Goal: Task Accomplishment & Management: Manage account settings

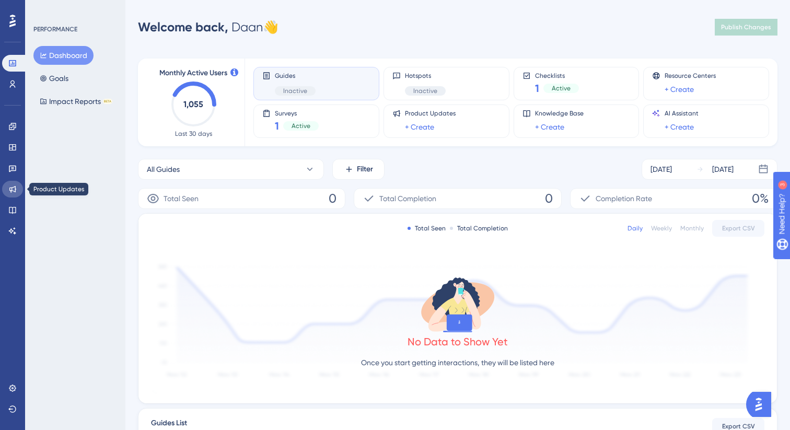
click at [6, 187] on link at bounding box center [12, 189] width 21 height 17
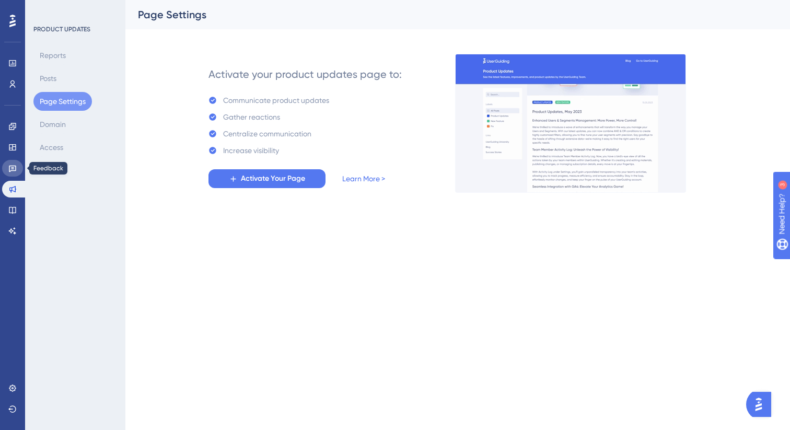
click at [11, 162] on link at bounding box center [12, 168] width 21 height 17
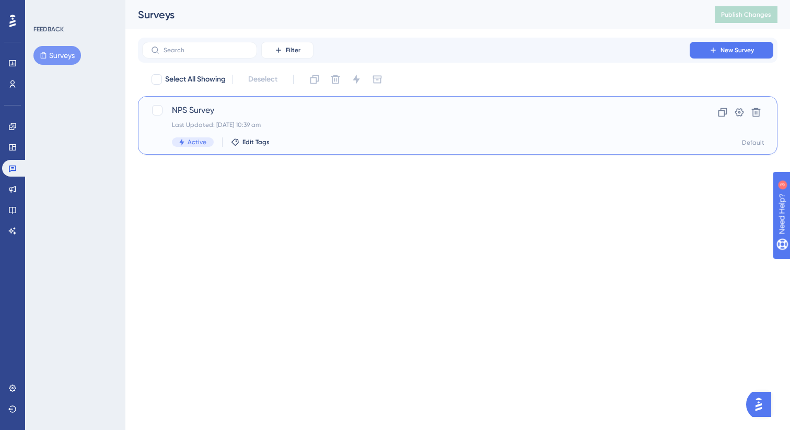
click at [209, 119] on div "NPS Survey Last Updated: 22 Sept 2025 10:39 am Active Edit Tags" at bounding box center [416, 125] width 488 height 43
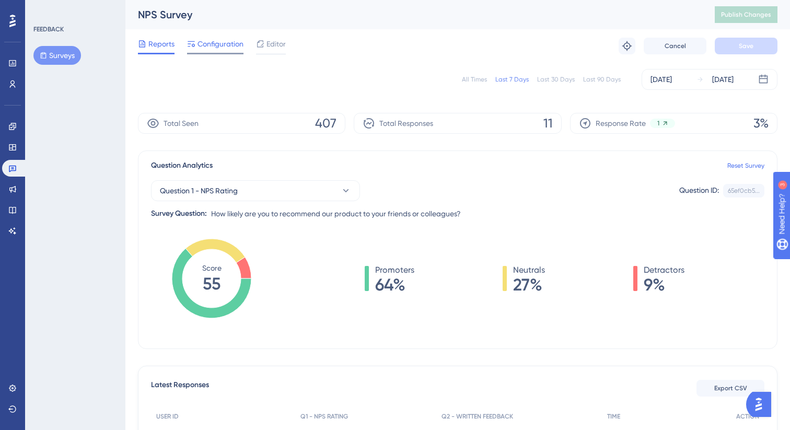
click at [235, 45] on span "Configuration" at bounding box center [220, 44] width 46 height 13
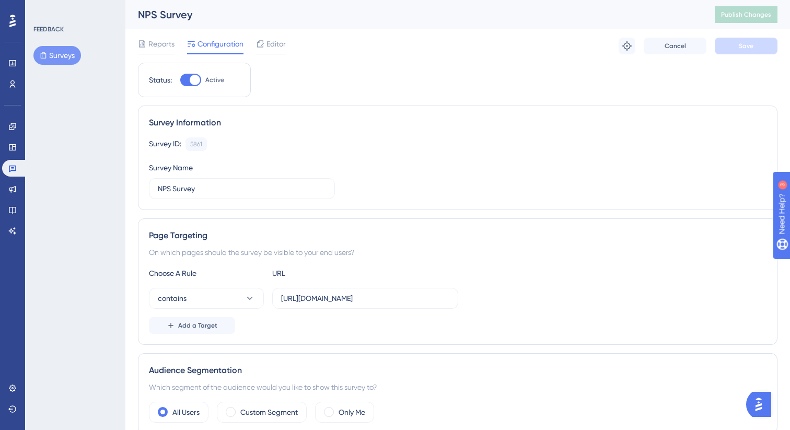
click at [191, 80] on div at bounding box center [195, 80] width 10 height 10
click at [180, 80] on input "Active" at bounding box center [180, 80] width 1 height 1
checkbox input "false"
click at [756, 49] on button "Save" at bounding box center [745, 46] width 63 height 17
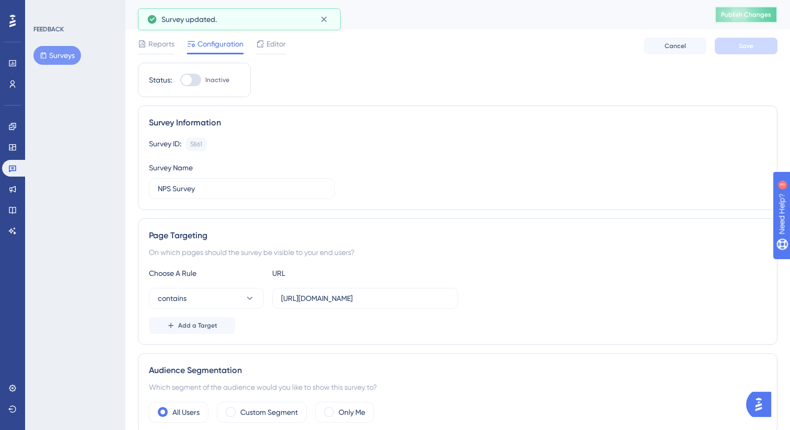
click at [756, 11] on span "Publish Changes" at bounding box center [746, 14] width 50 height 8
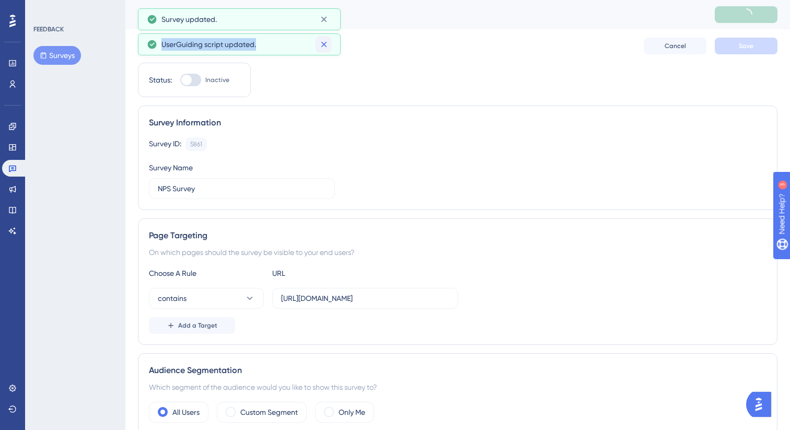
drag, startPoint x: 163, startPoint y: 50, endPoint x: 322, endPoint y: 42, distance: 159.5
click at [322, 42] on div "UserGuiding script updated." at bounding box center [239, 44] width 185 height 17
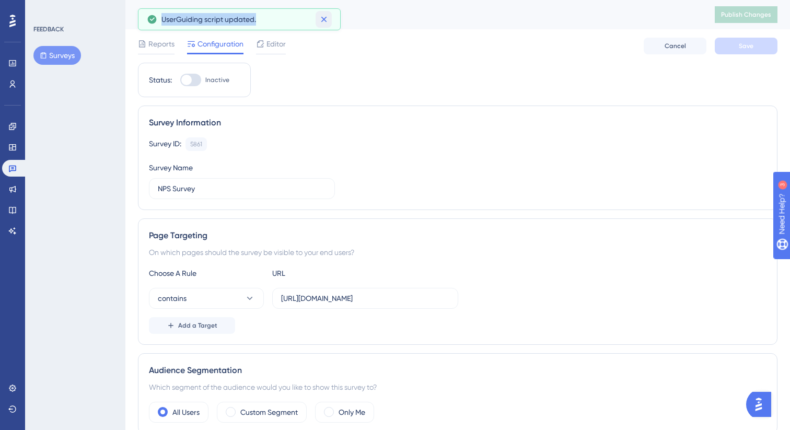
click at [324, 18] on icon at bounding box center [324, 19] width 10 height 10
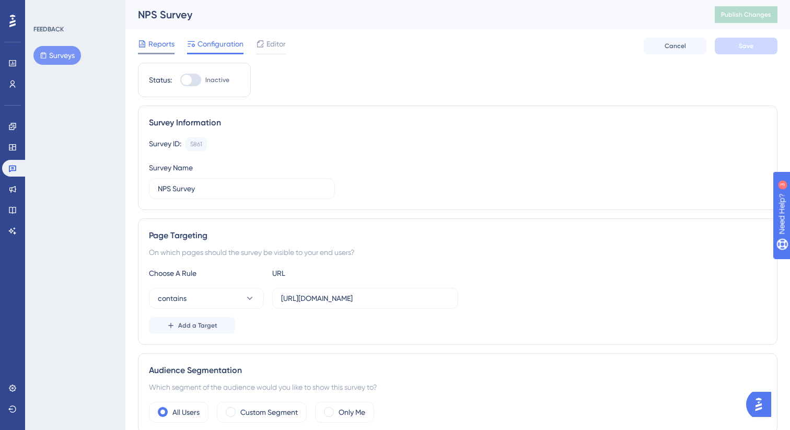
click at [156, 43] on span "Reports" at bounding box center [161, 44] width 26 height 13
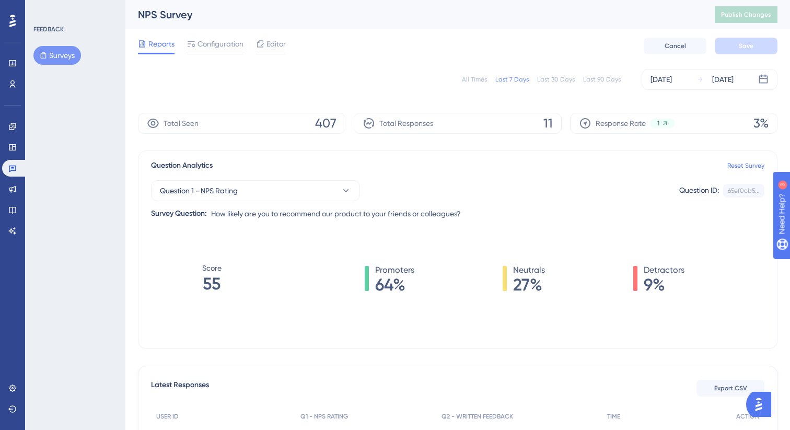
click at [535, 76] on div "All Times Last 7 Days Last 30 Days Last 90 Days" at bounding box center [541, 79] width 159 height 8
click at [550, 76] on div "Last 30 Days" at bounding box center [556, 79] width 38 height 8
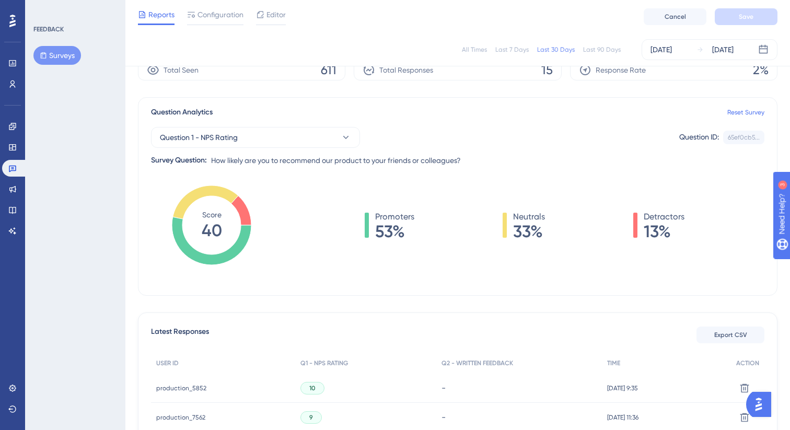
scroll to position [76, 0]
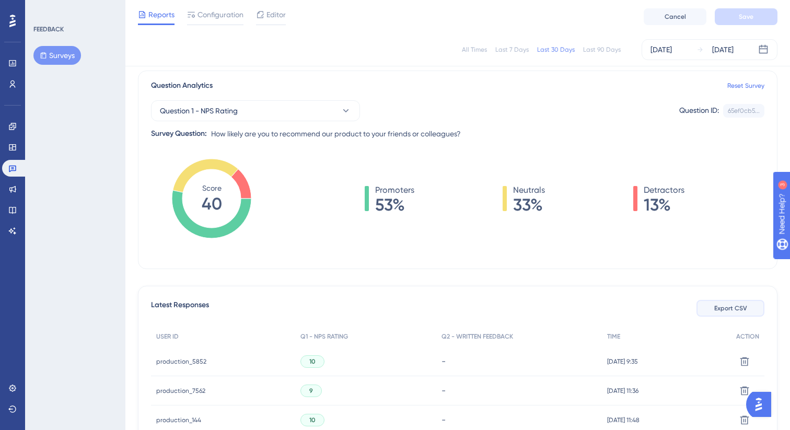
click at [738, 308] on span "Export CSV" at bounding box center [730, 308] width 33 height 8
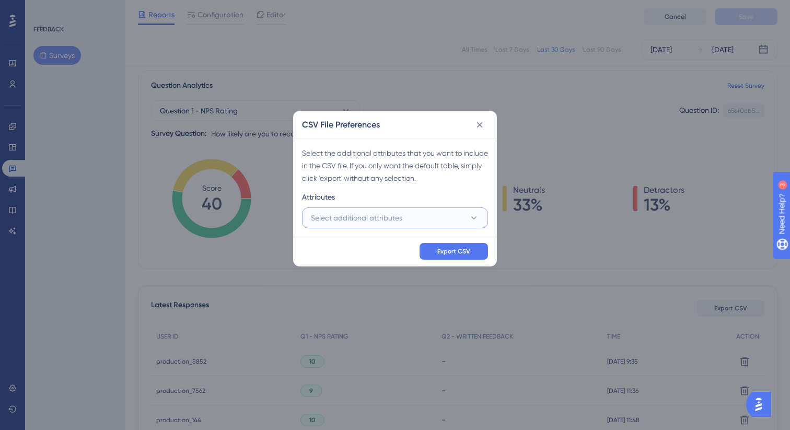
click at [453, 215] on button "Select additional attributes" at bounding box center [395, 217] width 186 height 21
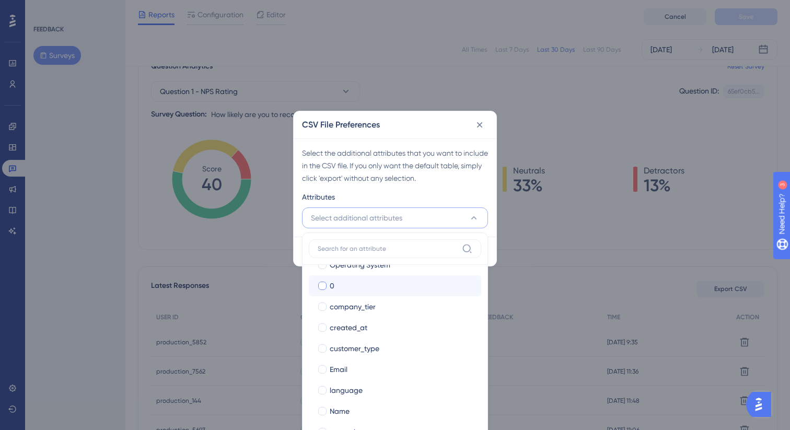
scroll to position [155, 0]
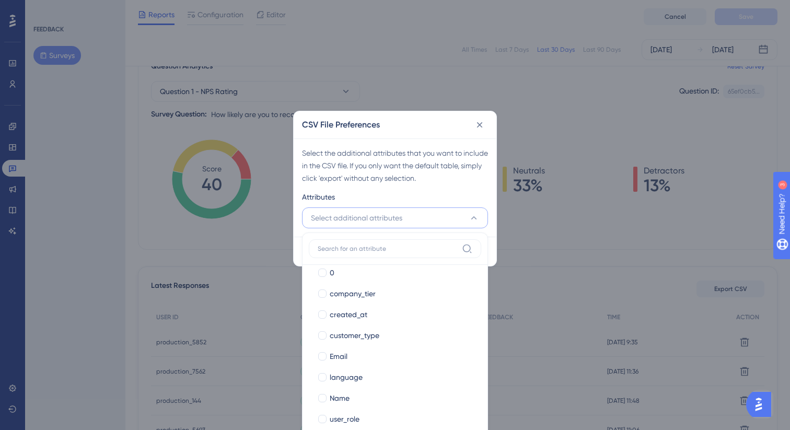
click at [232, 290] on div "CSV File Preferences Select the additional attributes that you want to include …" at bounding box center [395, 215] width 790 height 430
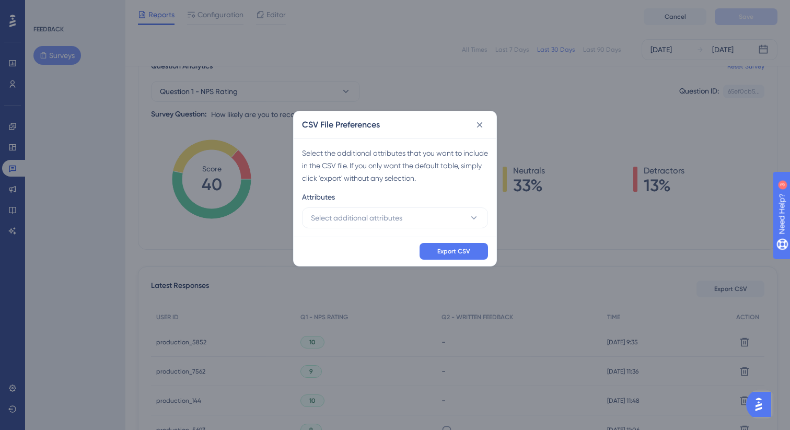
click at [160, 313] on div "CSV File Preferences Select the additional attributes that you want to include …" at bounding box center [395, 215] width 790 height 430
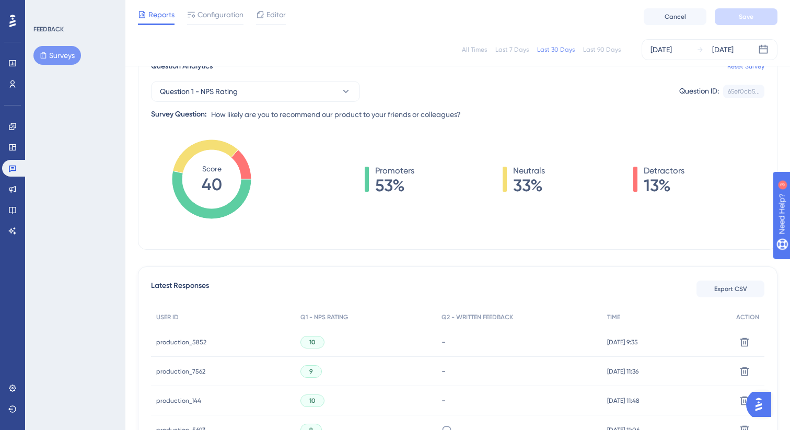
click at [188, 341] on span "production_5852" at bounding box center [181, 342] width 50 height 8
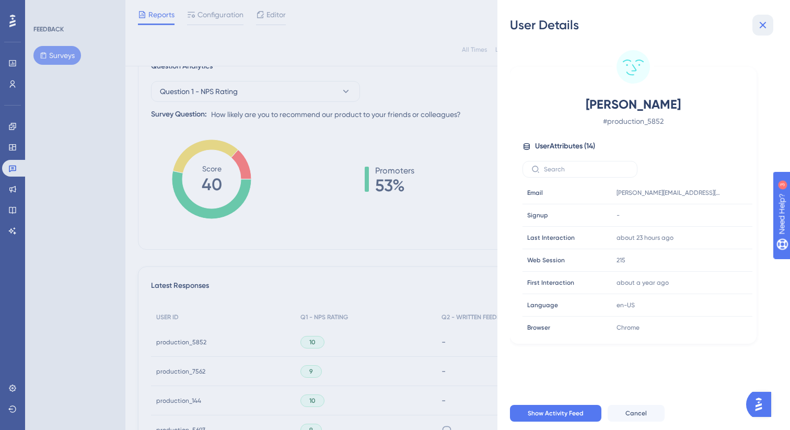
click at [765, 21] on icon at bounding box center [762, 25] width 13 height 13
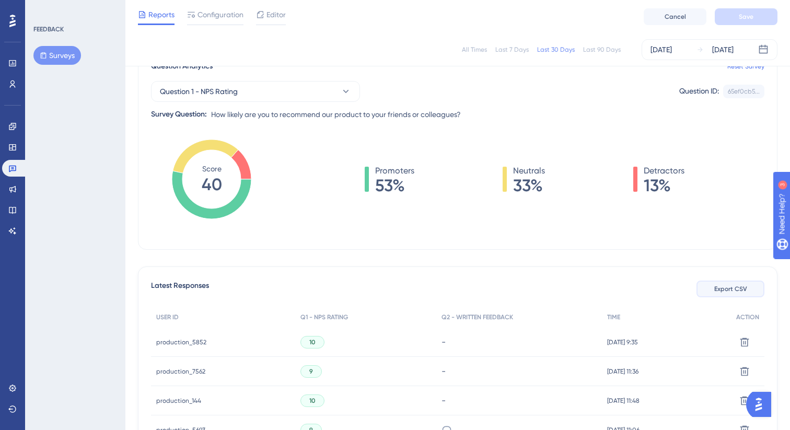
click at [740, 290] on span "Export CSV" at bounding box center [730, 289] width 33 height 8
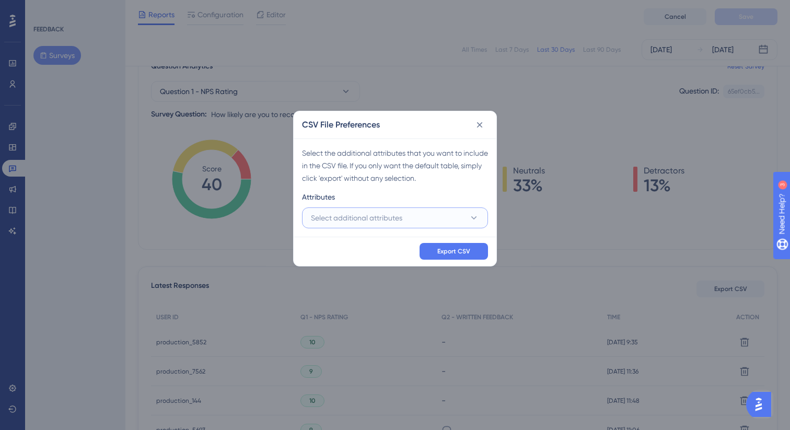
click at [366, 209] on button "Select additional attributes" at bounding box center [395, 217] width 186 height 21
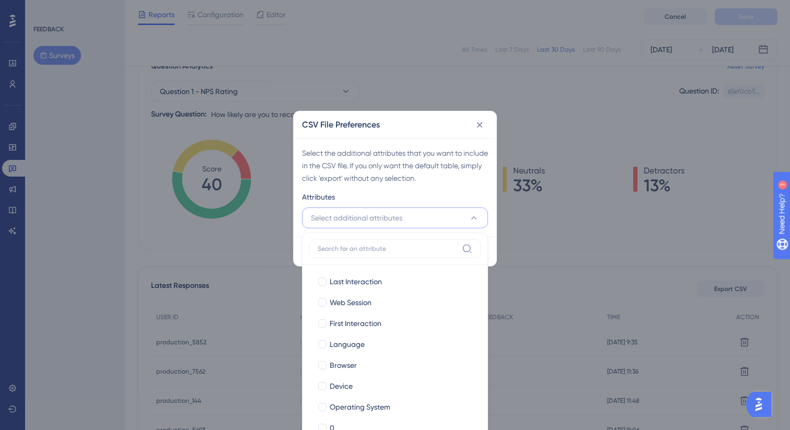
scroll to position [115, 0]
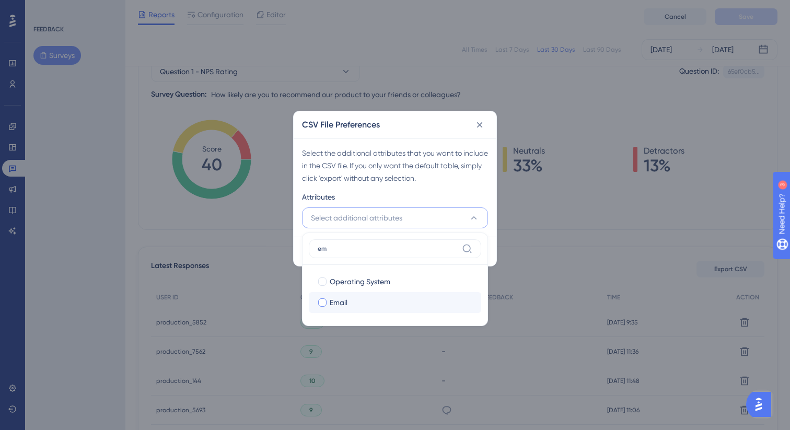
type input "em"
click at [335, 305] on span "Email" at bounding box center [339, 302] width 18 height 13
checkbox input "true"
click at [468, 214] on icon at bounding box center [473, 218] width 10 height 10
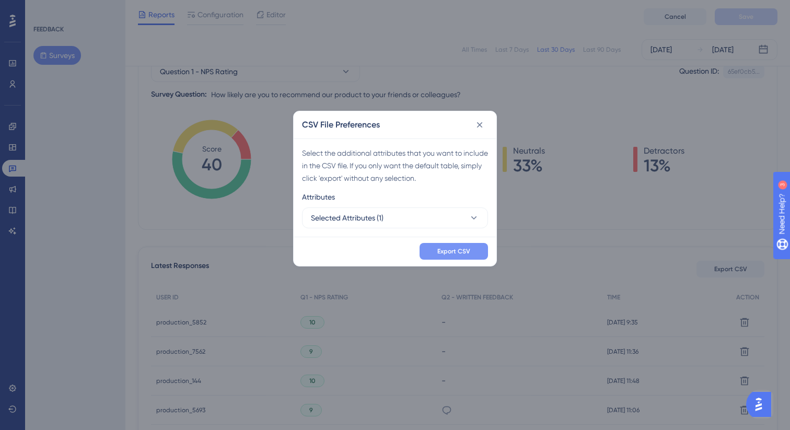
click at [458, 248] on span "Export CSV" at bounding box center [453, 251] width 33 height 8
